Goal: Transaction & Acquisition: Purchase product/service

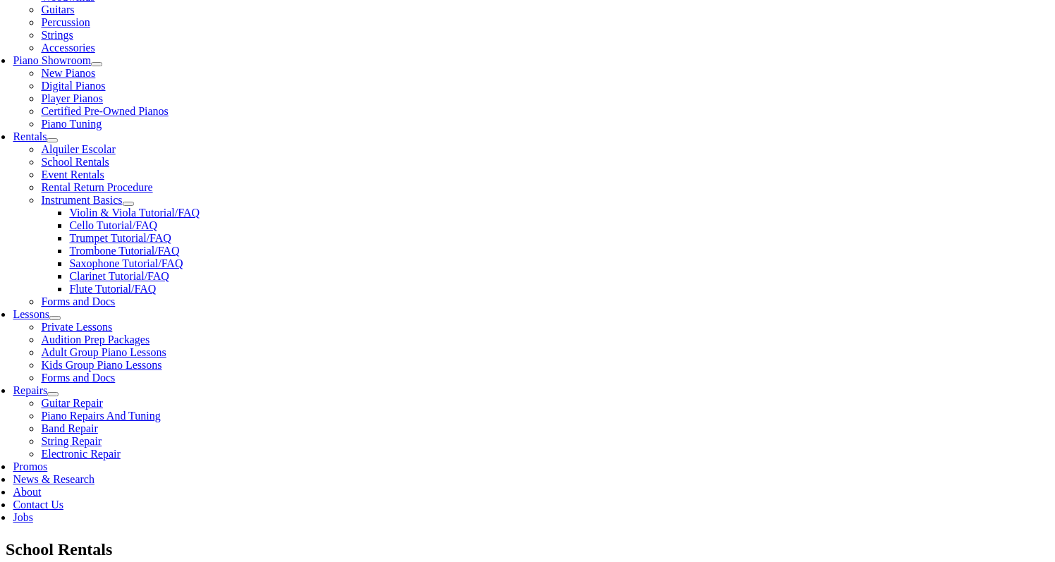
scroll to position [382, 0]
type input "d"
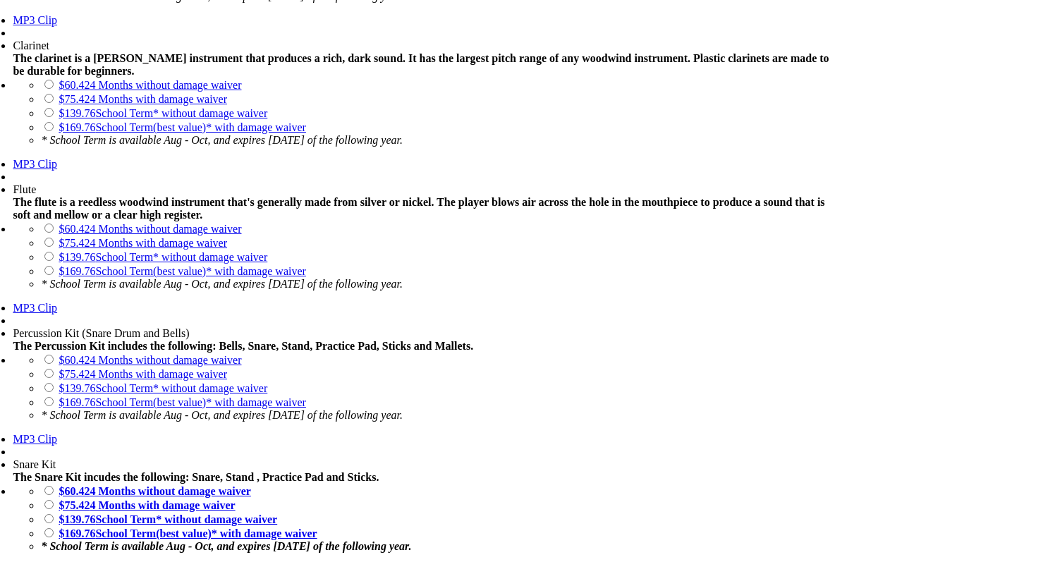
scroll to position [1268, 0]
